Goal: Check status

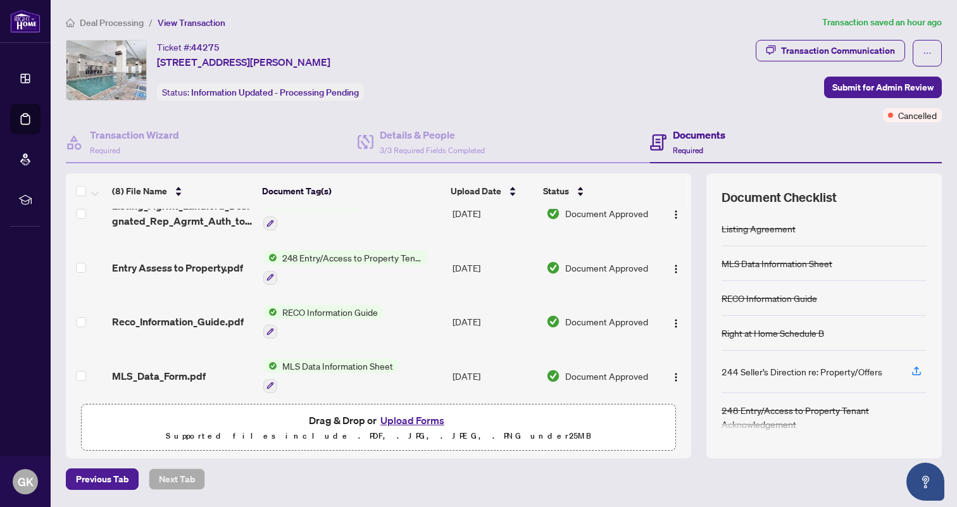
scroll to position [232, 0]
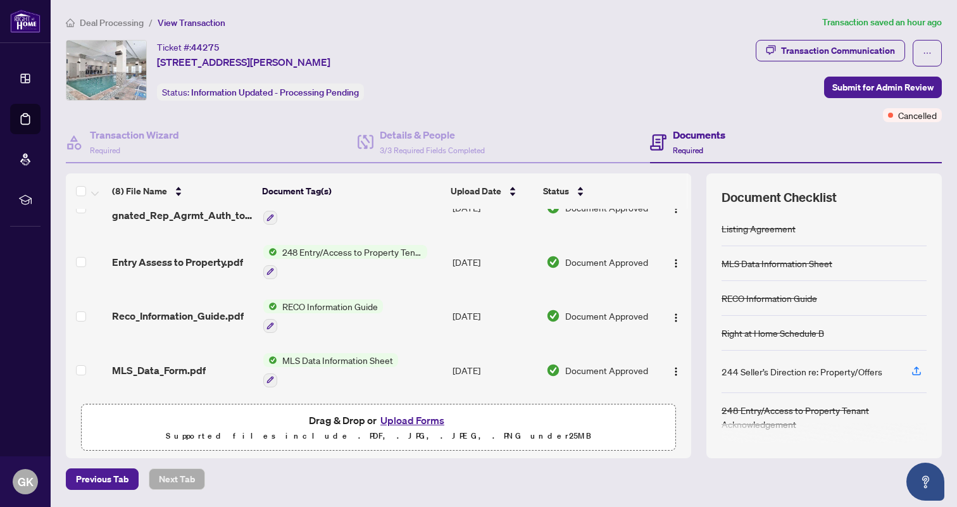
click at [699, 149] on span "Required" at bounding box center [688, 150] width 30 height 9
click at [702, 138] on h4 "Documents" at bounding box center [699, 134] width 53 height 15
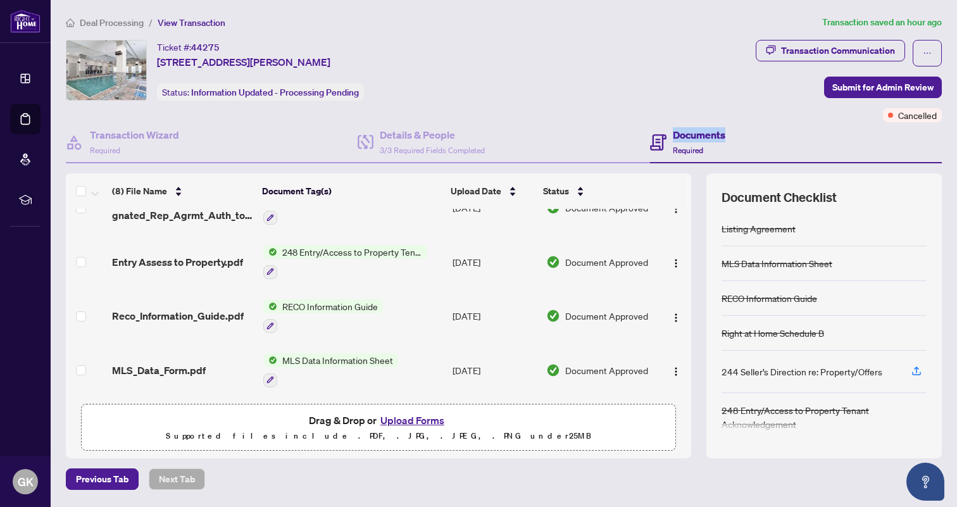
click at [702, 138] on h4 "Documents" at bounding box center [699, 134] width 53 height 15
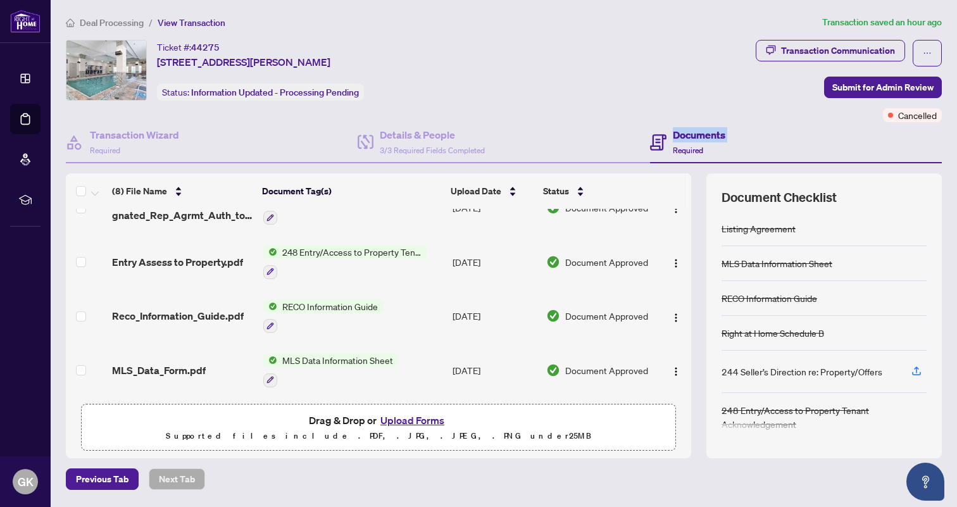
click at [702, 138] on h4 "Documents" at bounding box center [699, 134] width 53 height 15
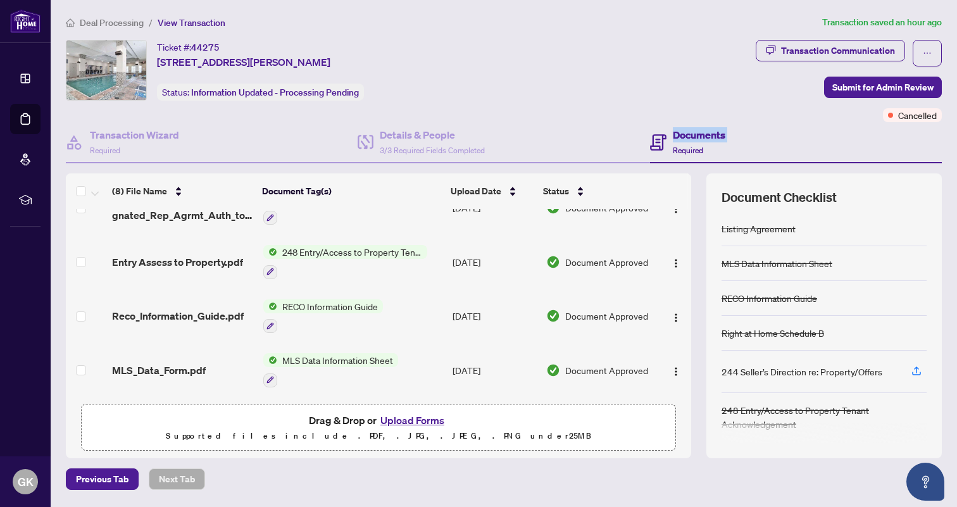
click at [702, 138] on h4 "Documents" at bounding box center [699, 134] width 53 height 15
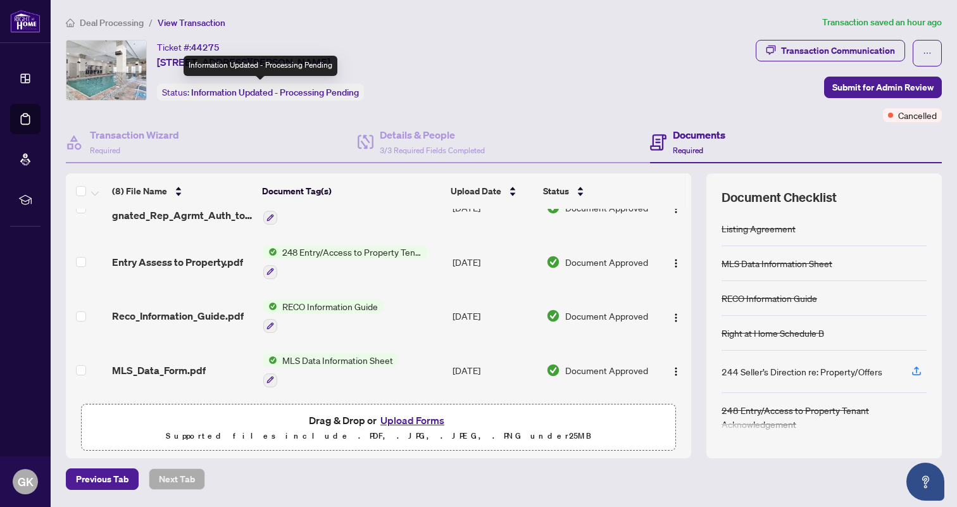
click at [253, 93] on span "Information Updated - Processing Pending" at bounding box center [275, 92] width 168 height 11
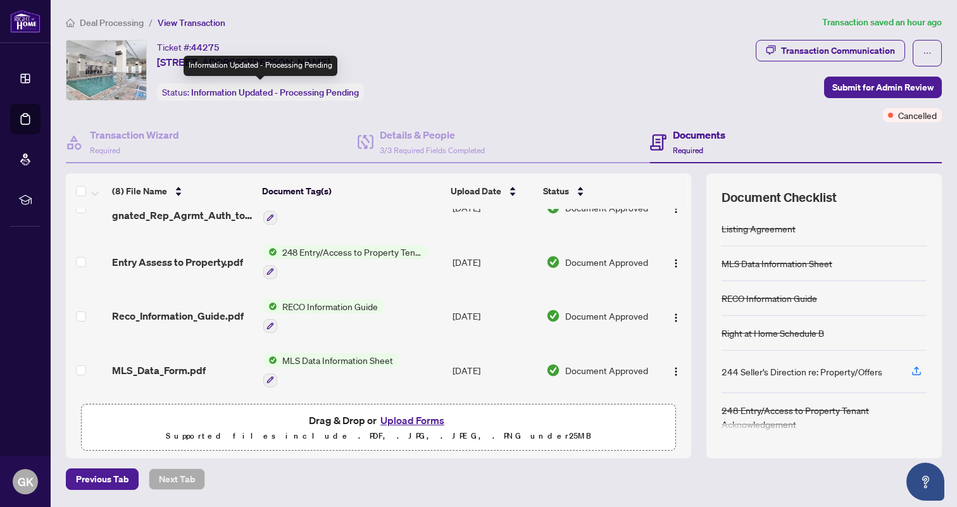
click at [253, 93] on span "Information Updated - Processing Pending" at bounding box center [275, 92] width 168 height 11
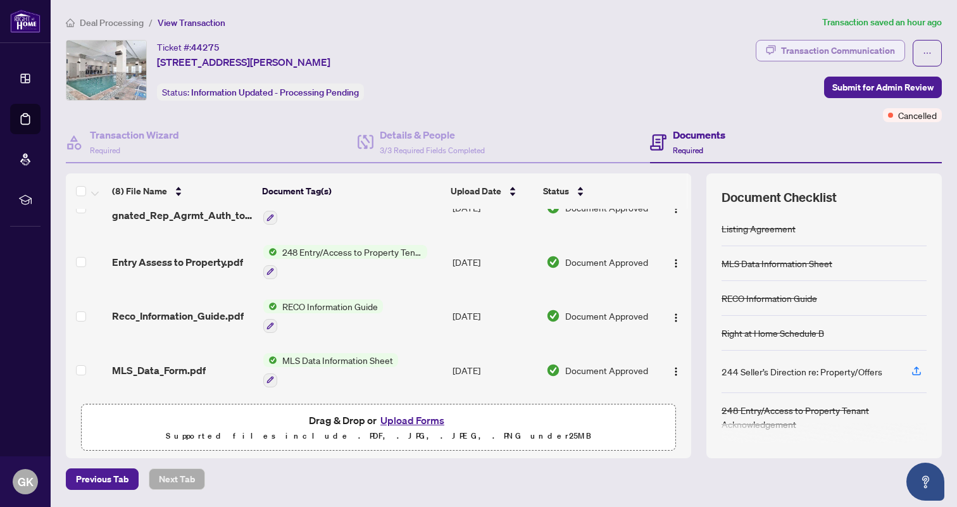
click at [804, 51] on div "Transaction Communication" at bounding box center [838, 50] width 114 height 20
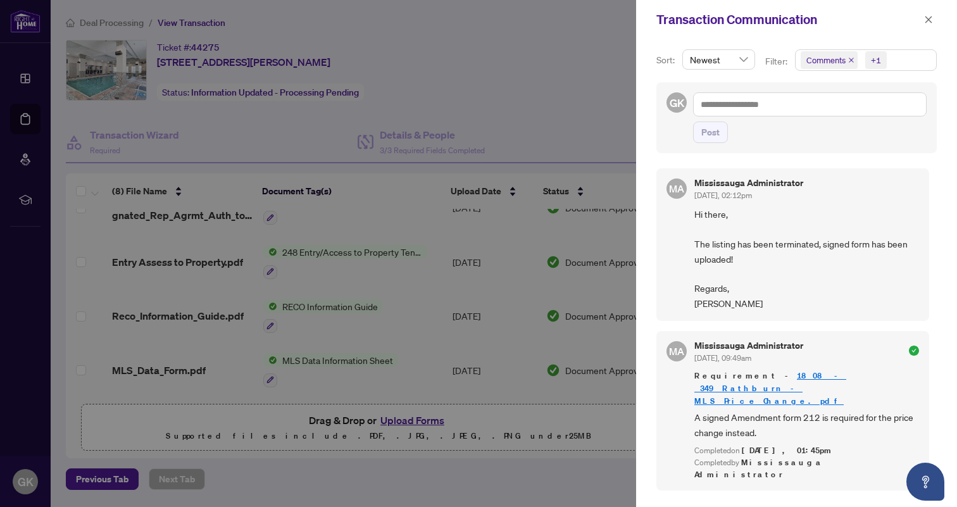
click at [597, 88] on div at bounding box center [478, 253] width 957 height 507
click at [930, 22] on icon "close" at bounding box center [928, 19] width 9 height 9
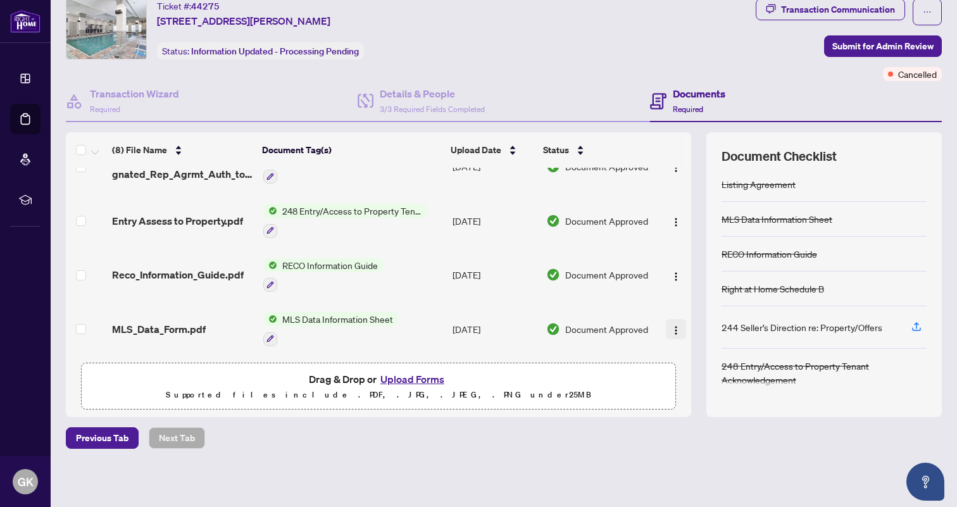
scroll to position [0, 0]
